Goal: Browse casually

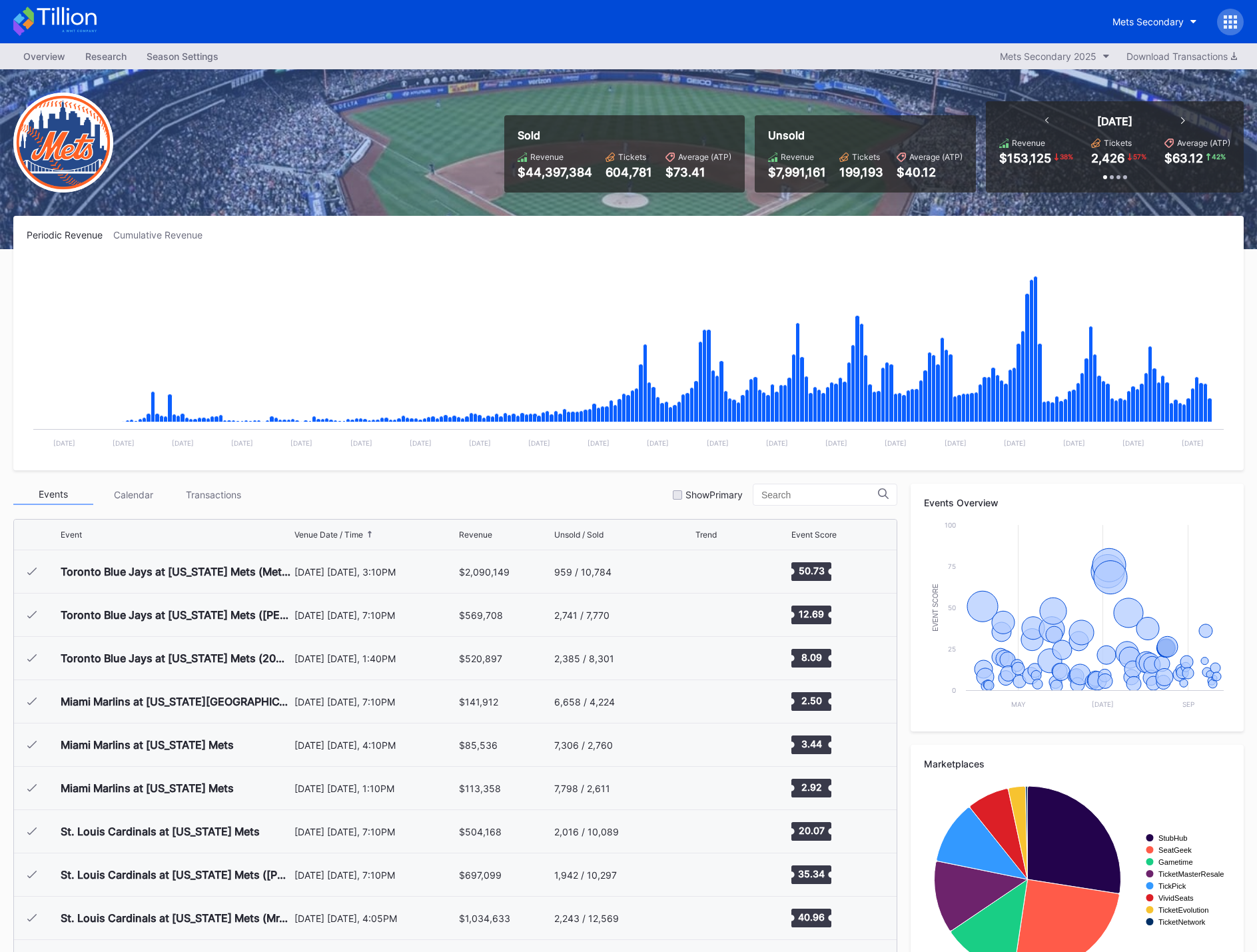
scroll to position [2685, 0]
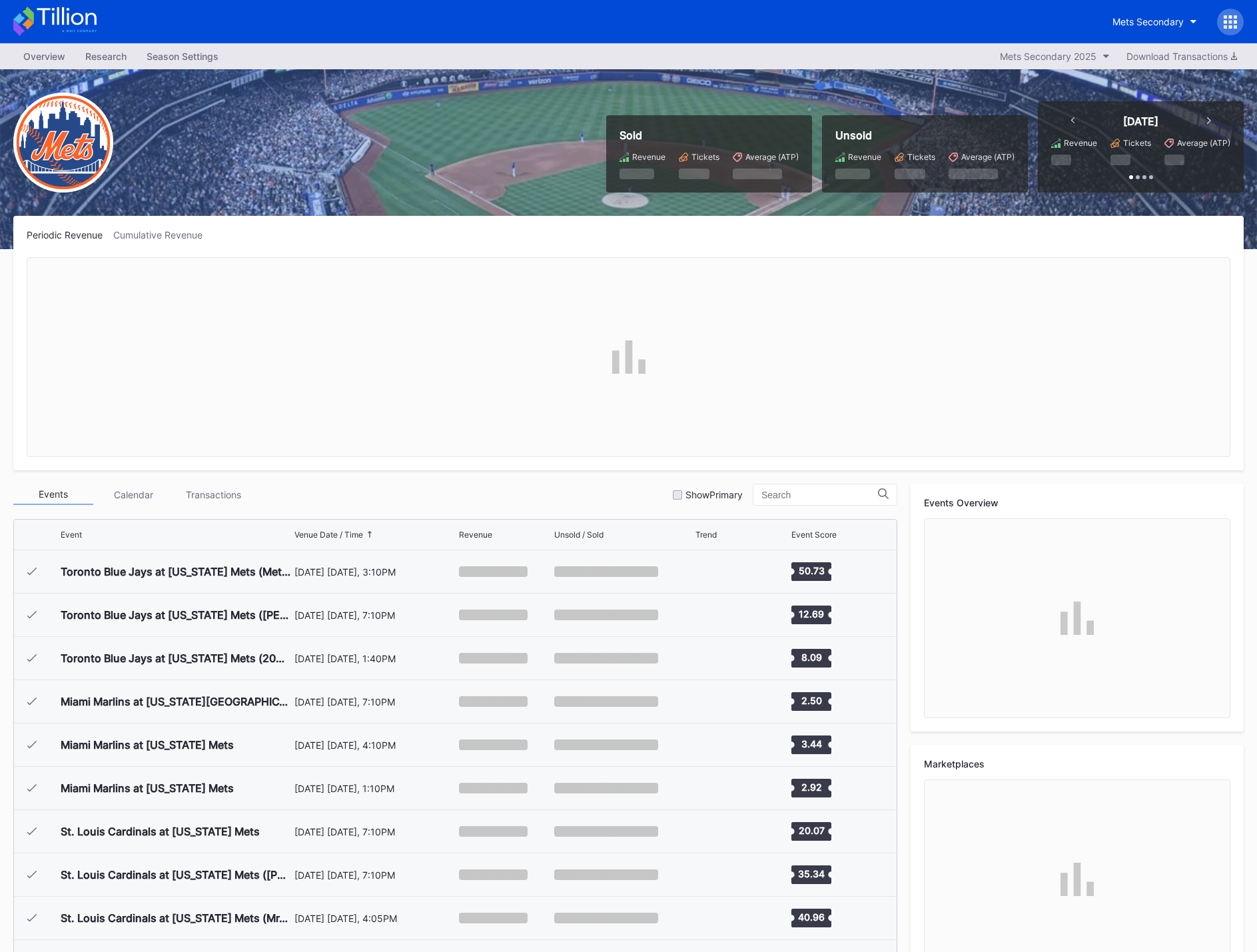
scroll to position [2685, 0]
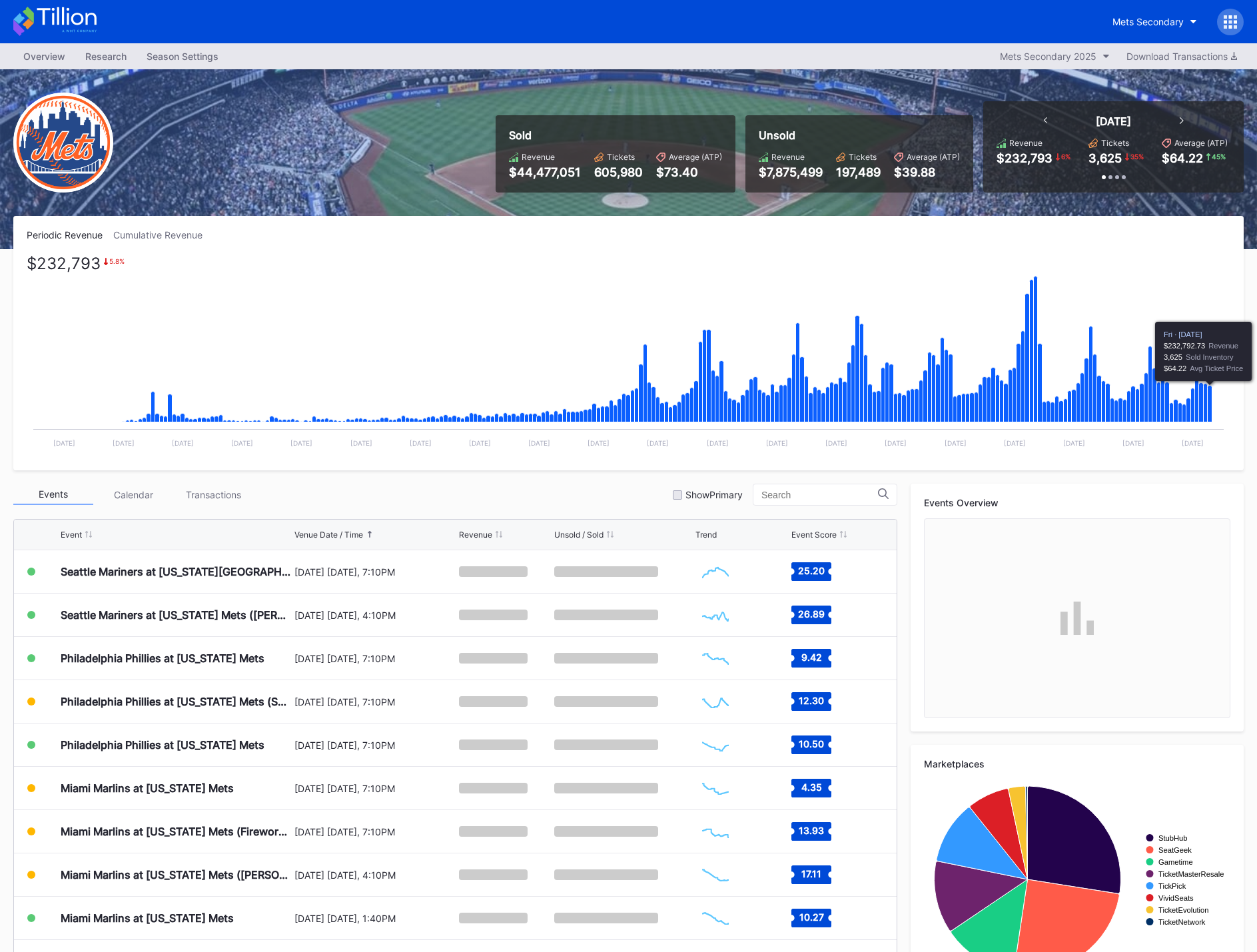
click at [1209, 404] on icon "Chart title" at bounding box center [1210, 404] width 5 height 37
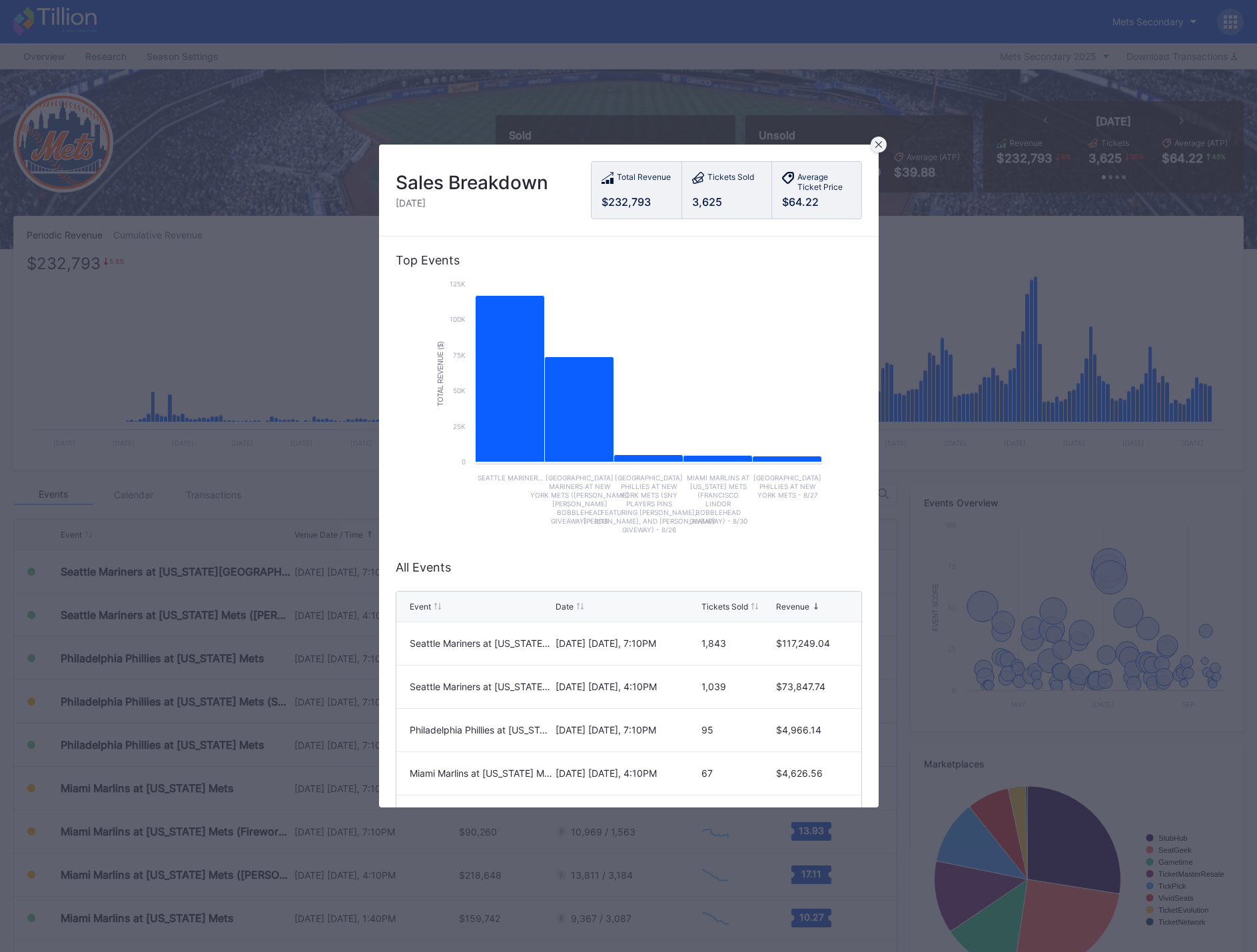
click at [877, 143] on icon at bounding box center [878, 145] width 7 height 7
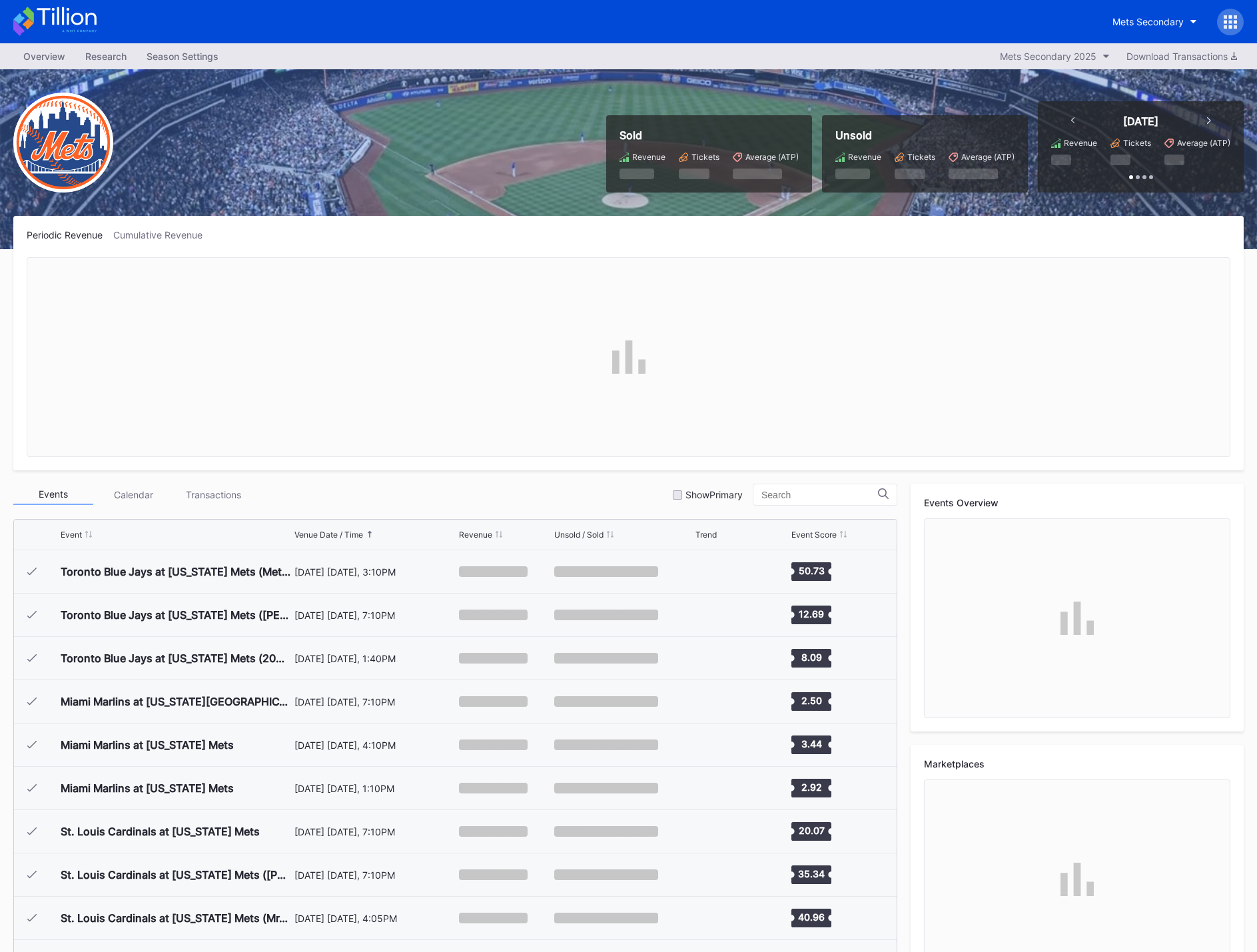
scroll to position [2685, 0]
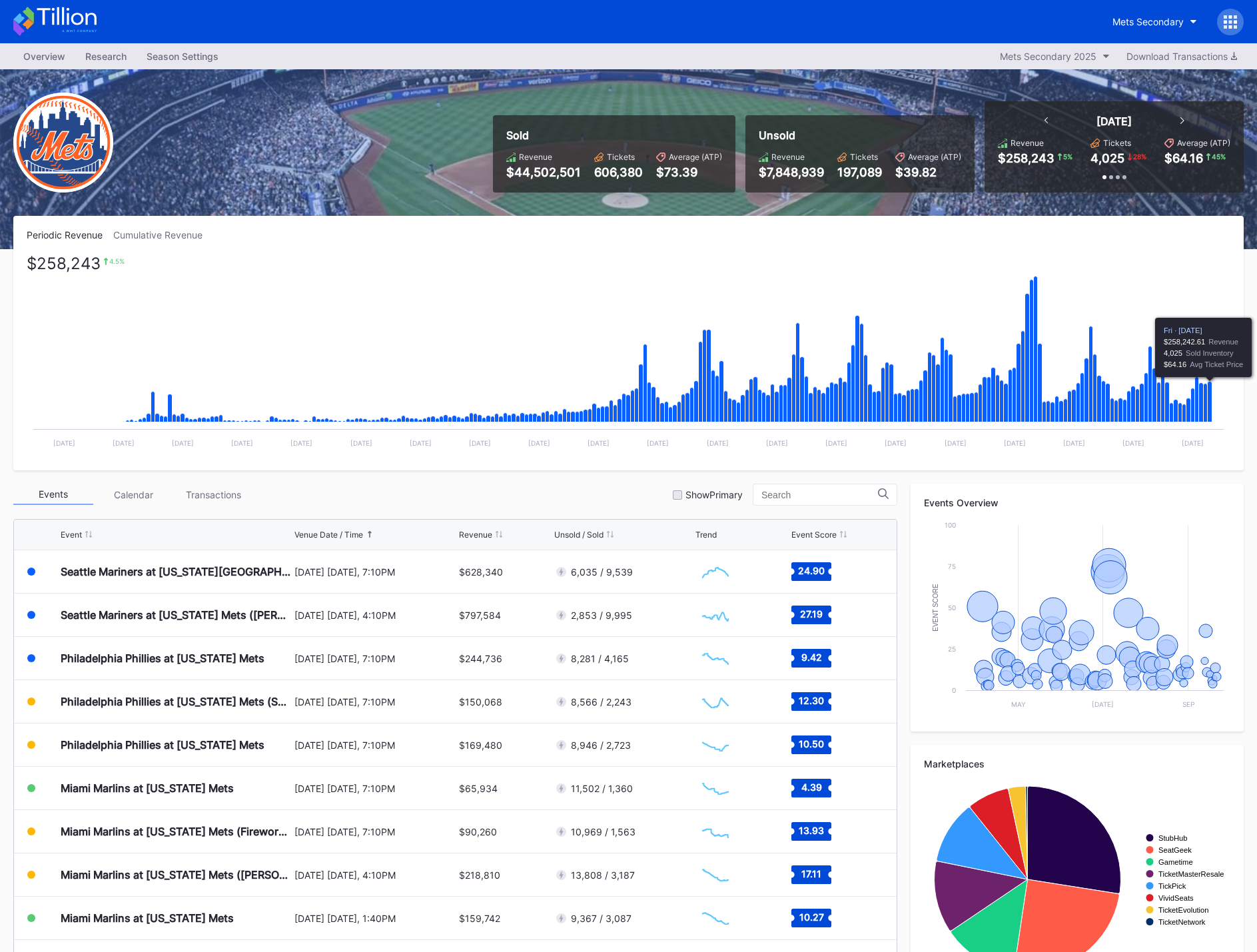
click at [1212, 393] on icon "Chart title" at bounding box center [1210, 402] width 5 height 41
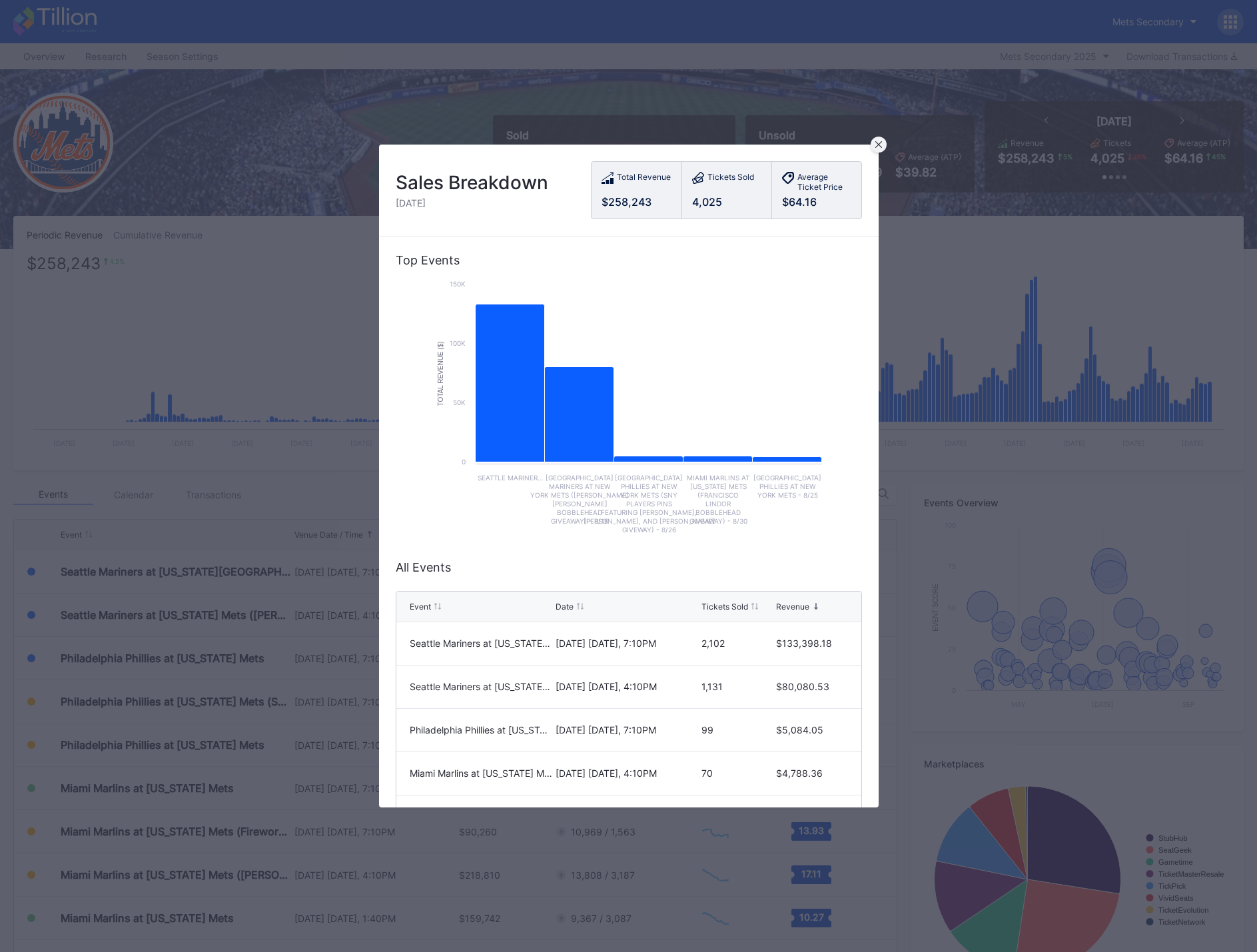
click at [878, 145] on icon at bounding box center [878, 145] width 7 height 7
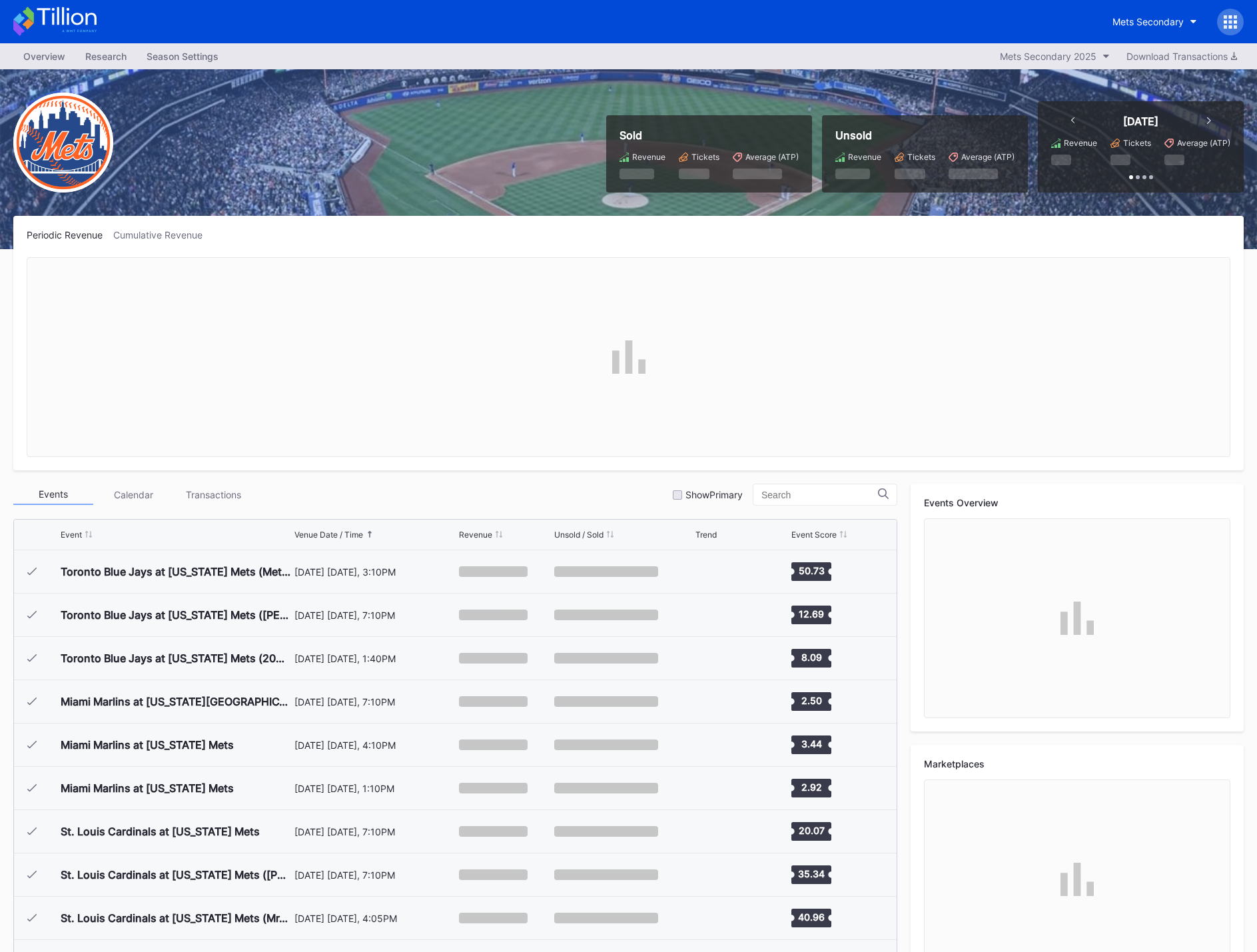
scroll to position [2685, 0]
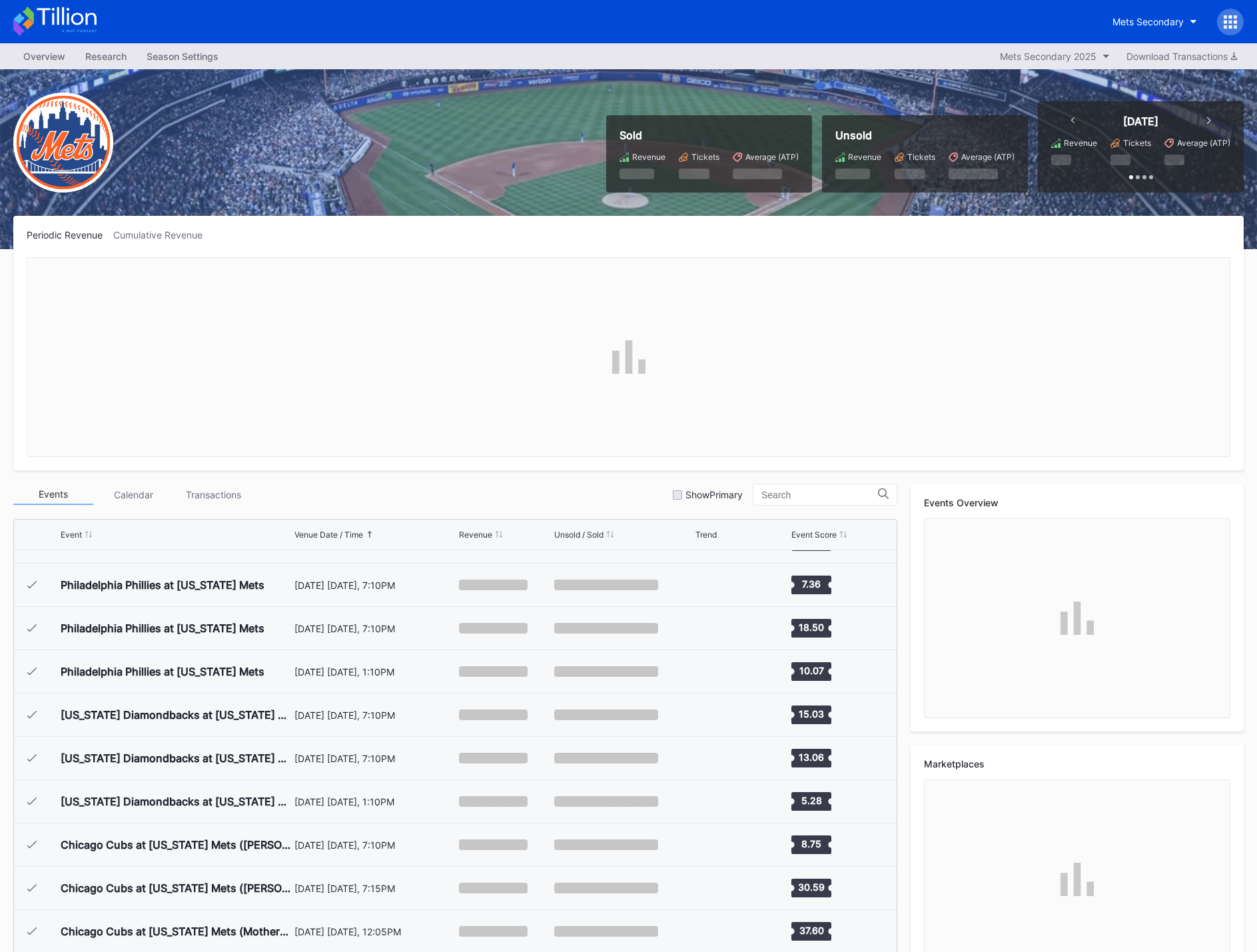
scroll to position [2685, 0]
